Goal: Task Accomplishment & Management: Use online tool/utility

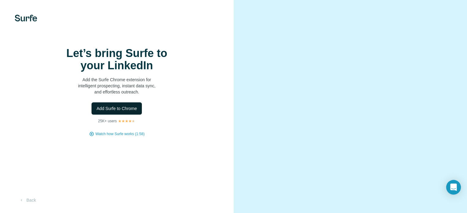
click at [132, 112] on span "Add Surfe to Chrome" at bounding box center [116, 109] width 40 height 6
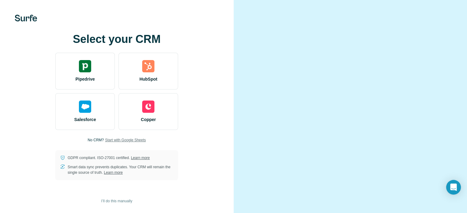
click at [133, 143] on span "Start with Google Sheets" at bounding box center [125, 140] width 41 height 6
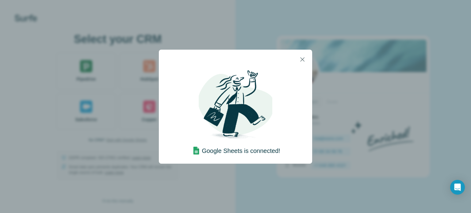
click at [272, 133] on img at bounding box center [236, 106] width 74 height 74
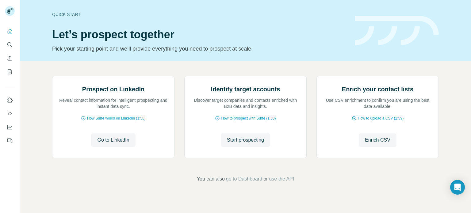
click at [357, 66] on div "Prospect on LinkedIn Reveal contact information for intelligent prospecting and…" at bounding box center [245, 129] width 451 height 136
click at [268, 30] on h1 "Let’s prospect together" at bounding box center [200, 35] width 296 height 12
click at [117, 147] on button "Go to LinkedIn" at bounding box center [113, 139] width 44 height 13
click at [112, 121] on span "How Surfe works on LinkedIn (1:58)" at bounding box center [116, 119] width 59 height 6
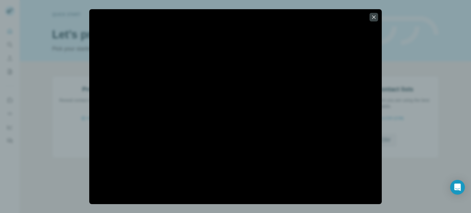
click at [30, 45] on div at bounding box center [235, 106] width 471 height 213
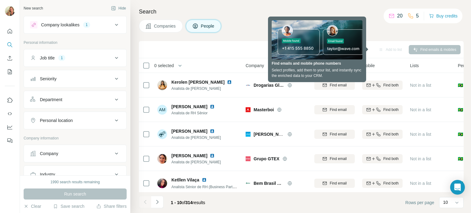
click at [255, 12] on h4 "Search" at bounding box center [301, 11] width 325 height 9
